Goal: Check status: Check status

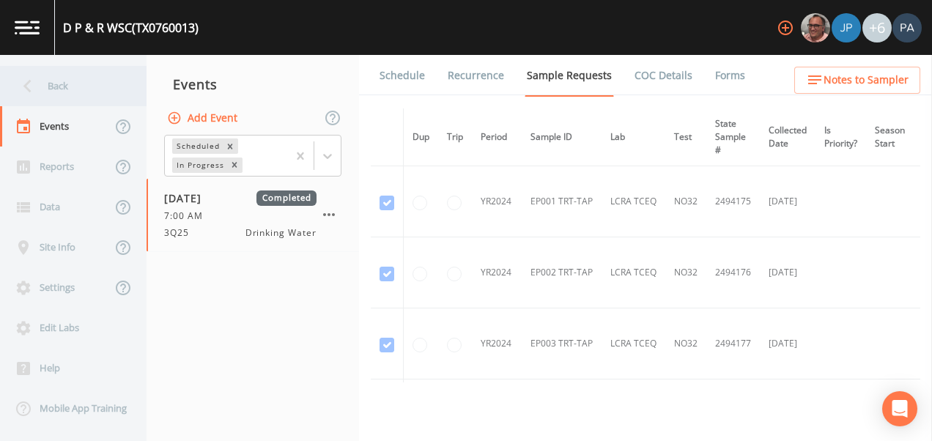
scroll to position [2335, 0]
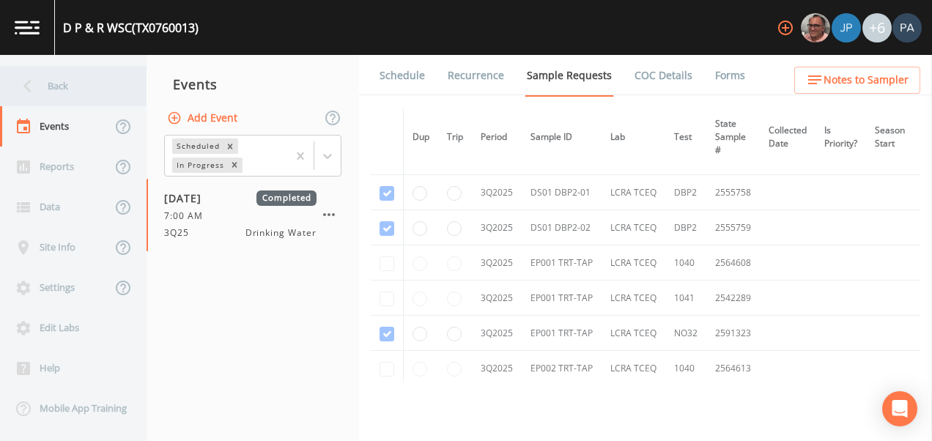
click at [56, 88] on div "Back" at bounding box center [66, 86] width 132 height 40
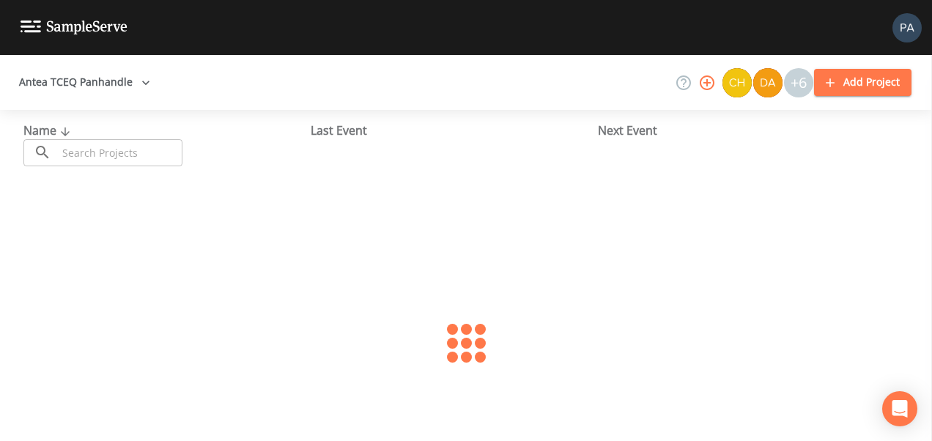
click at [85, 146] on input "text" at bounding box center [119, 152] width 125 height 27
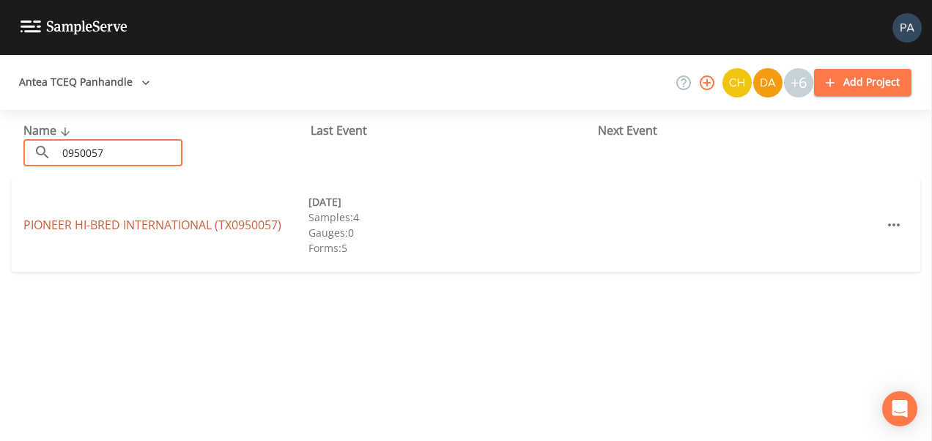
type input "0950057"
click at [163, 226] on link "PIONEER HI-BRED INTERNATIONAL (TX0950057)" at bounding box center [152, 225] width 258 height 16
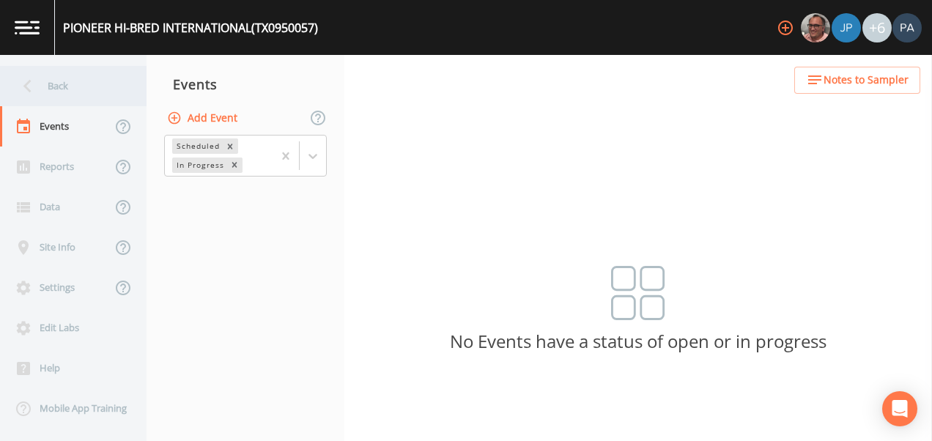
click at [64, 77] on div "Back" at bounding box center [66, 86] width 132 height 40
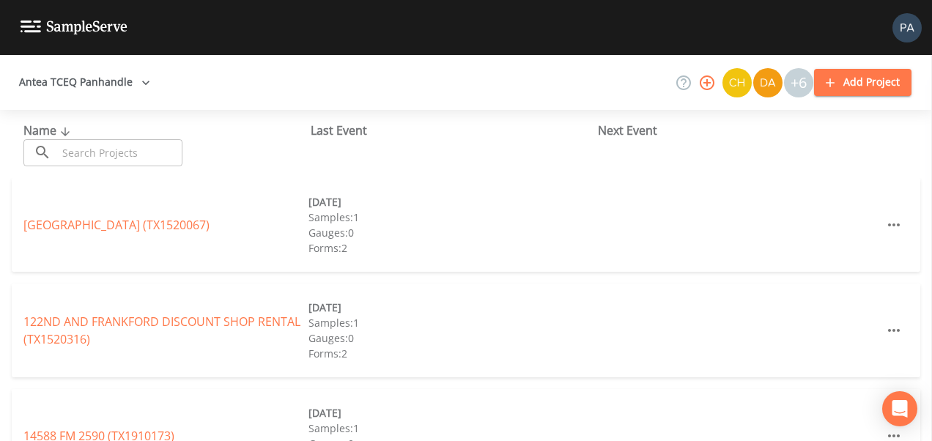
click at [77, 160] on input "text" at bounding box center [119, 152] width 125 height 27
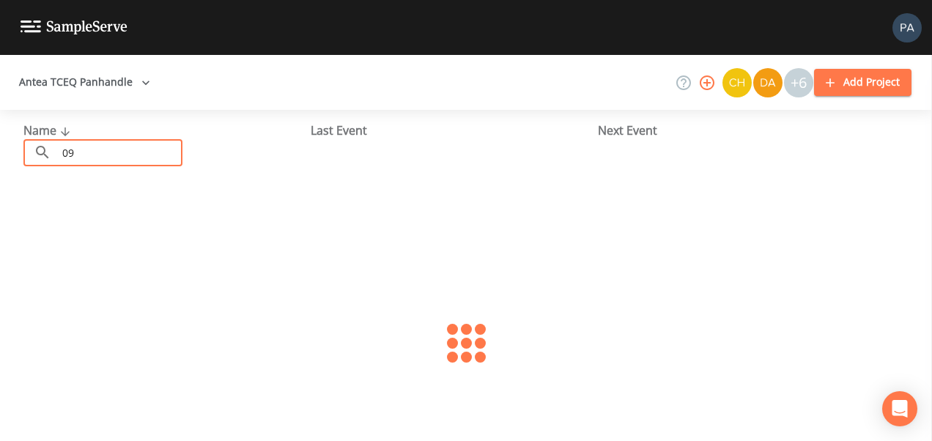
type input "0"
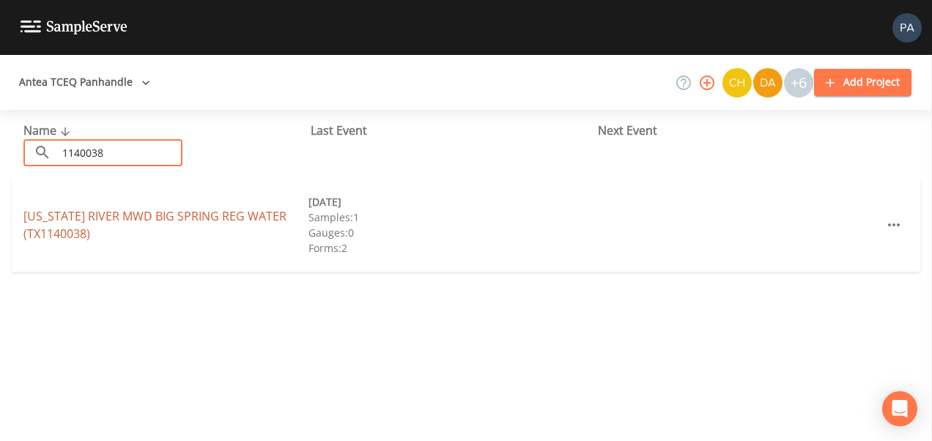
type input "1140038"
click at [248, 217] on link "[US_STATE] RIVER MWD BIG SPRING REG WATER (TX1140038)" at bounding box center [154, 225] width 263 height 34
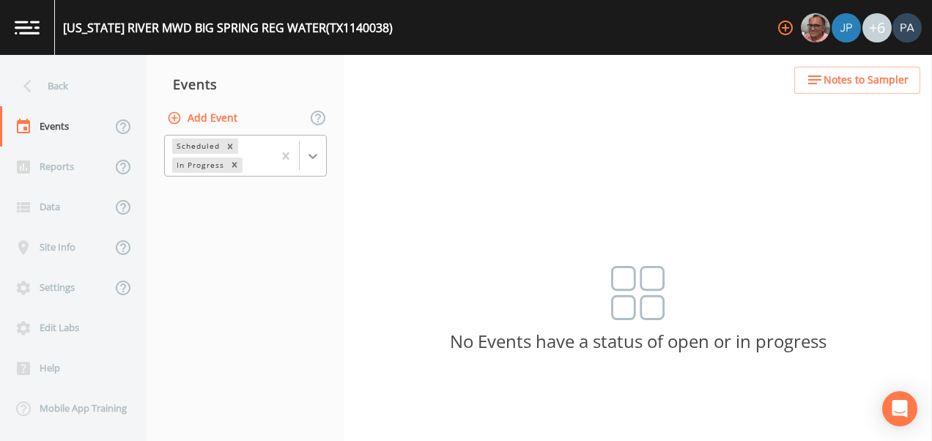
click at [315, 158] on icon at bounding box center [313, 156] width 15 height 15
click at [277, 185] on div "Completed" at bounding box center [245, 177] width 163 height 13
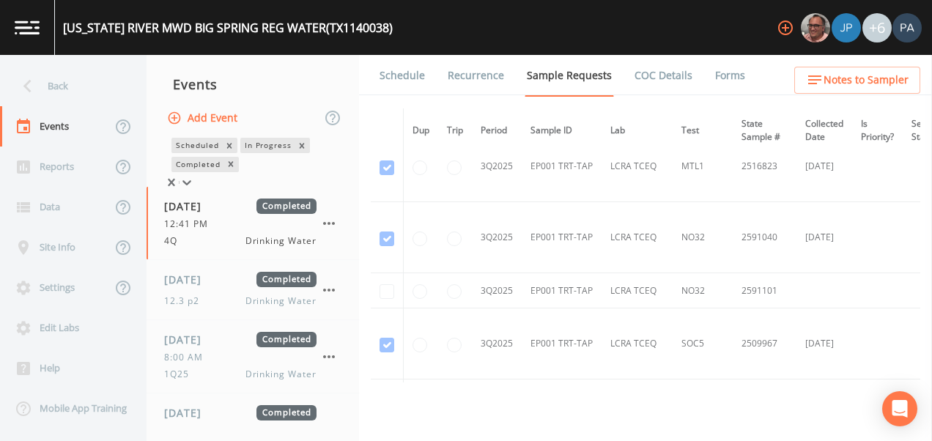
scroll to position [6376, 0]
